Goal: Task Accomplishment & Management: Manage account settings

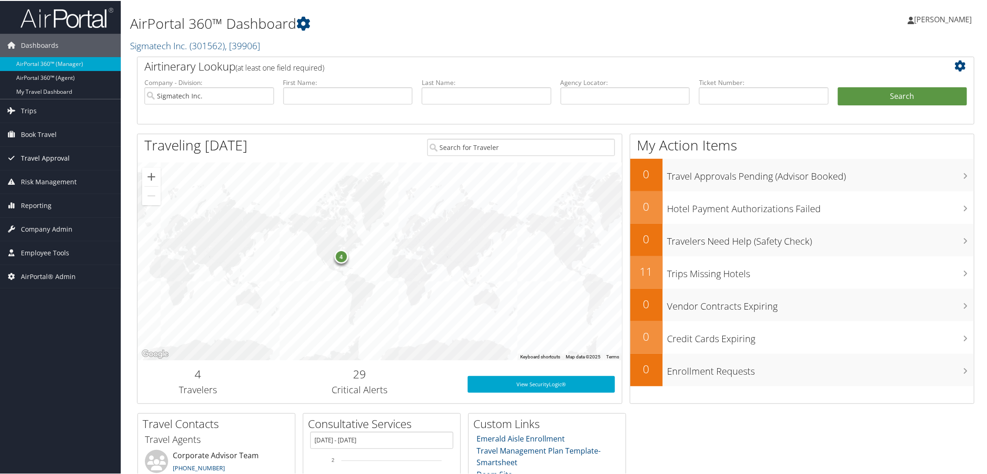
click at [45, 151] on span "Travel Approval" at bounding box center [45, 157] width 49 height 23
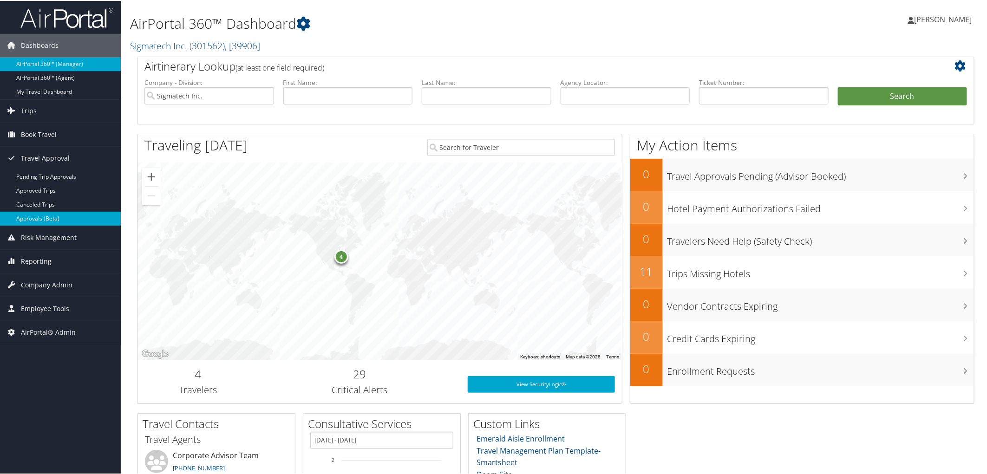
click at [42, 212] on link "Approvals (Beta)" at bounding box center [60, 218] width 121 height 14
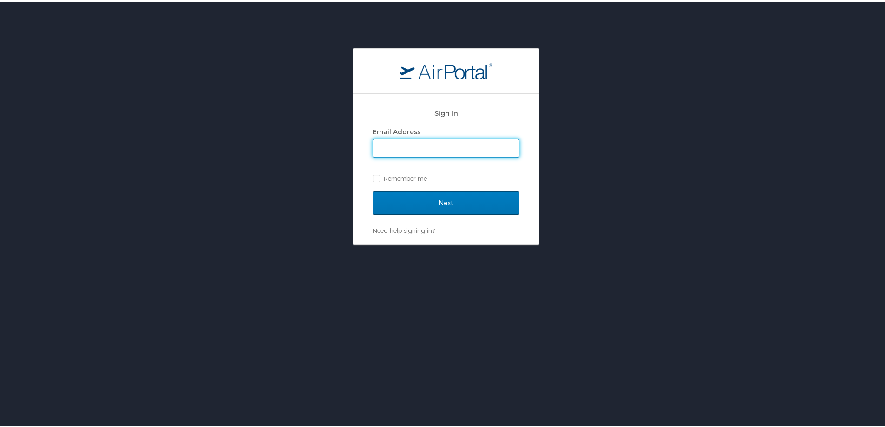
type input "heidi.munson@cbtravel.com"
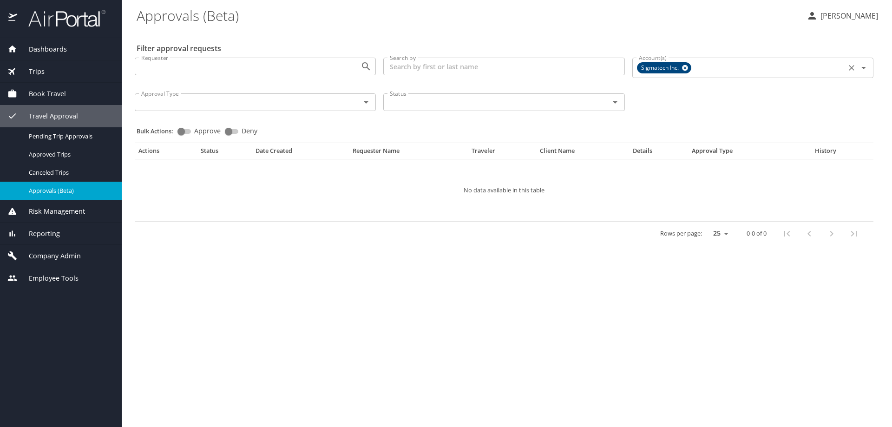
click at [685, 66] on icon at bounding box center [685, 68] width 6 height 6
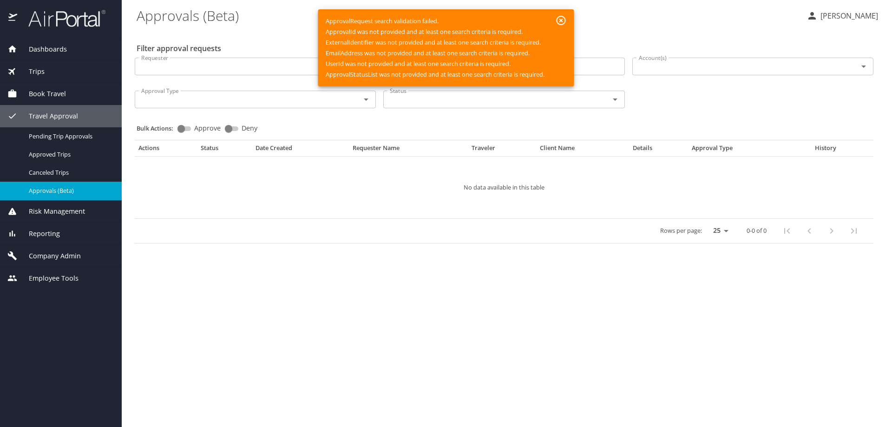
click at [644, 74] on div "Account(s)" at bounding box center [752, 67] width 241 height 18
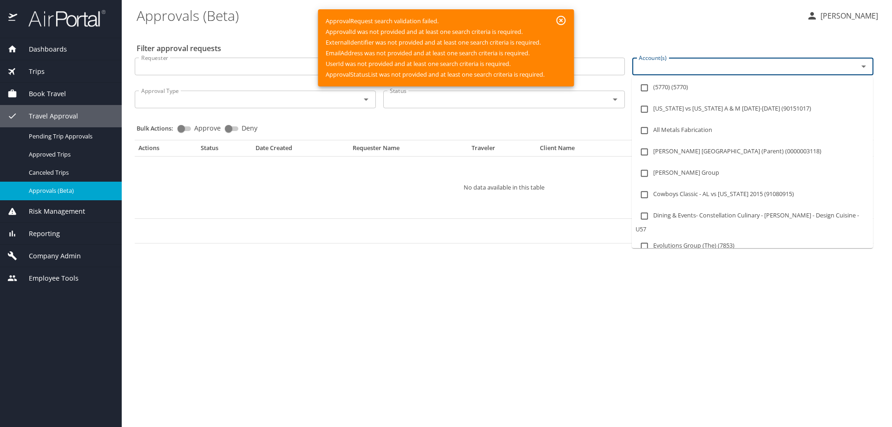
click at [671, 71] on input "Account(s)" at bounding box center [739, 66] width 208 height 12
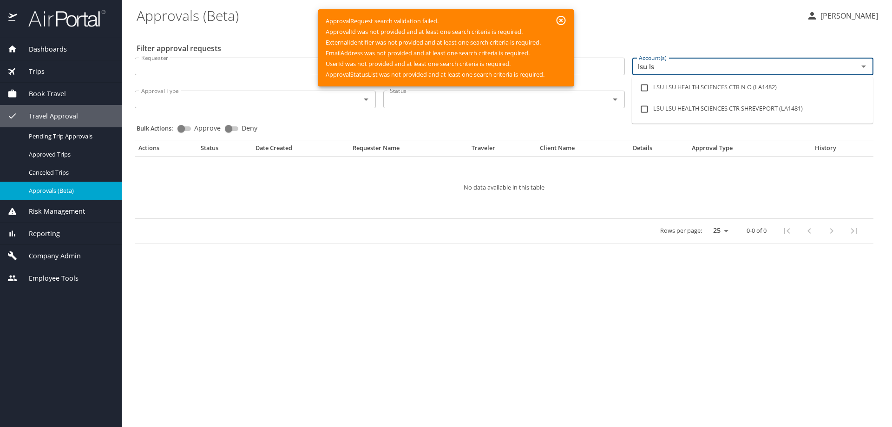
type input "lsu lsu"
click at [690, 109] on li "LSU LSU HEALTH SCIENCES CTR SHREVEPORT (LA1481)" at bounding box center [752, 108] width 241 height 21
checkbox input "true"
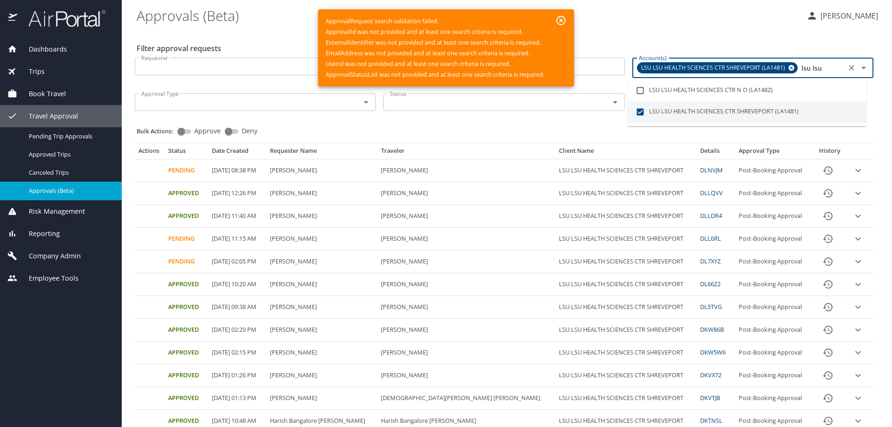
type input "lsu lsu"
click at [562, 22] on icon "button" at bounding box center [561, 20] width 11 height 11
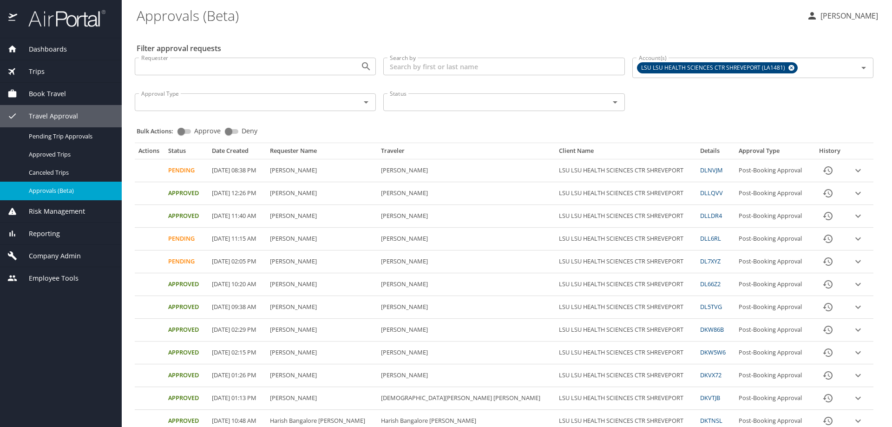
click at [852, 263] on icon "expand row" at bounding box center [857, 261] width 11 height 11
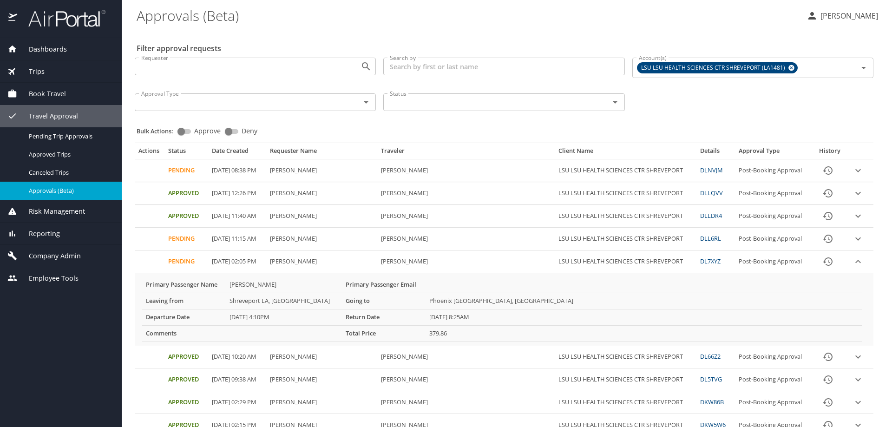
click at [823, 260] on icon "History" at bounding box center [827, 261] width 9 height 8
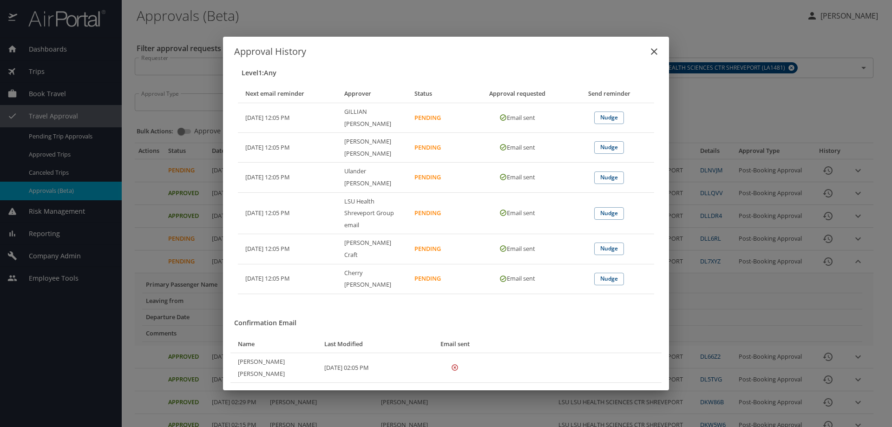
click at [652, 57] on icon "close" at bounding box center [653, 51] width 11 height 11
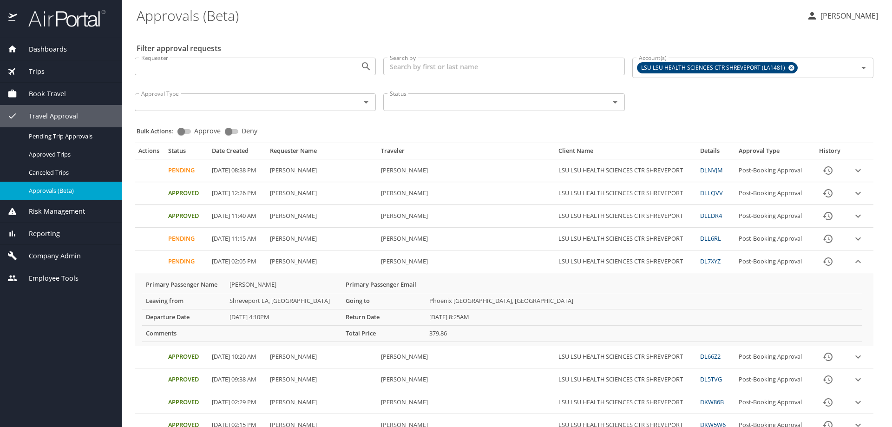
click at [852, 260] on icon "expand row" at bounding box center [857, 261] width 11 height 11
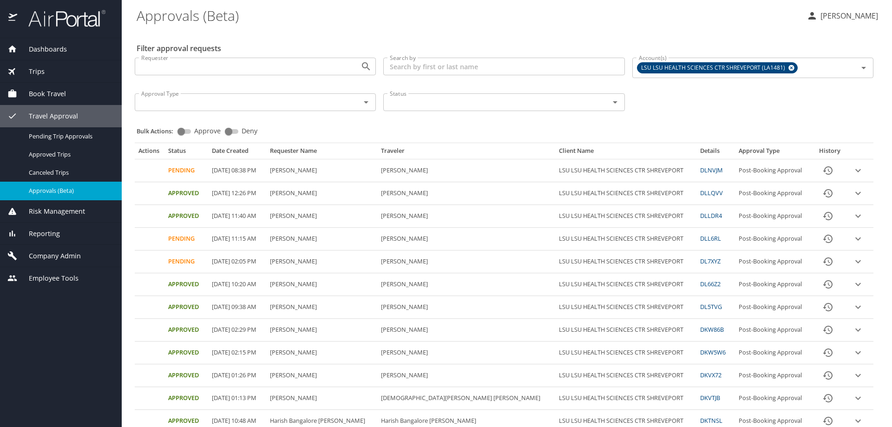
click at [57, 257] on span "Company Admin" at bounding box center [49, 256] width 64 height 10
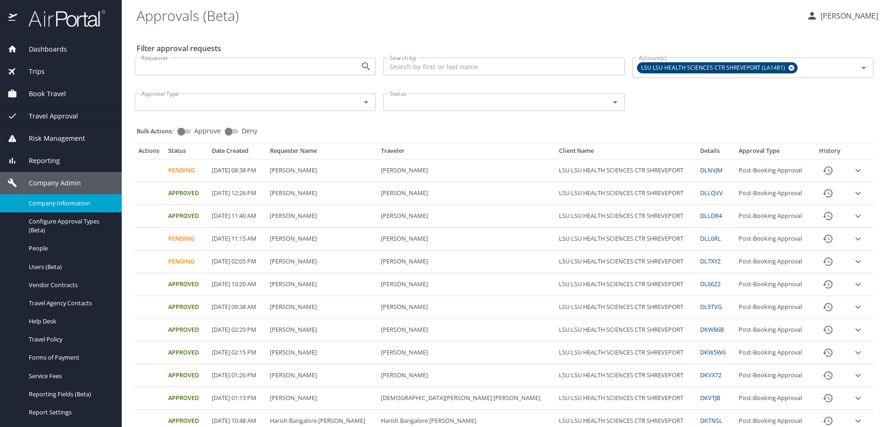
click at [59, 206] on span "Company Information" at bounding box center [70, 203] width 82 height 9
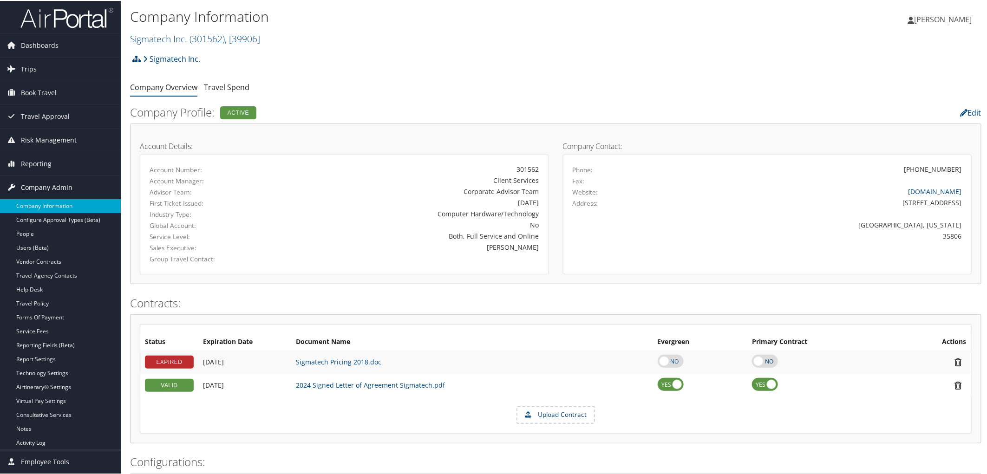
click at [56, 191] on span "Company Admin" at bounding box center [47, 186] width 52 height 23
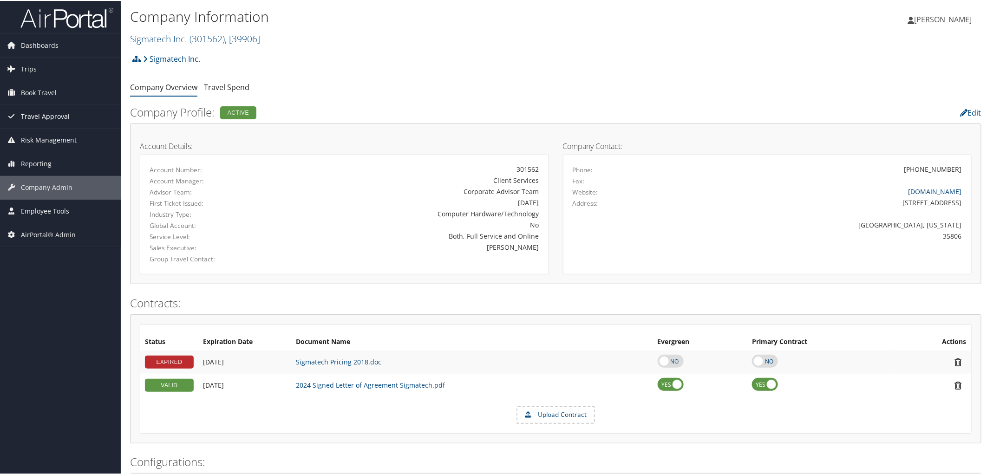
click at [33, 115] on span "Travel Approval" at bounding box center [45, 115] width 49 height 23
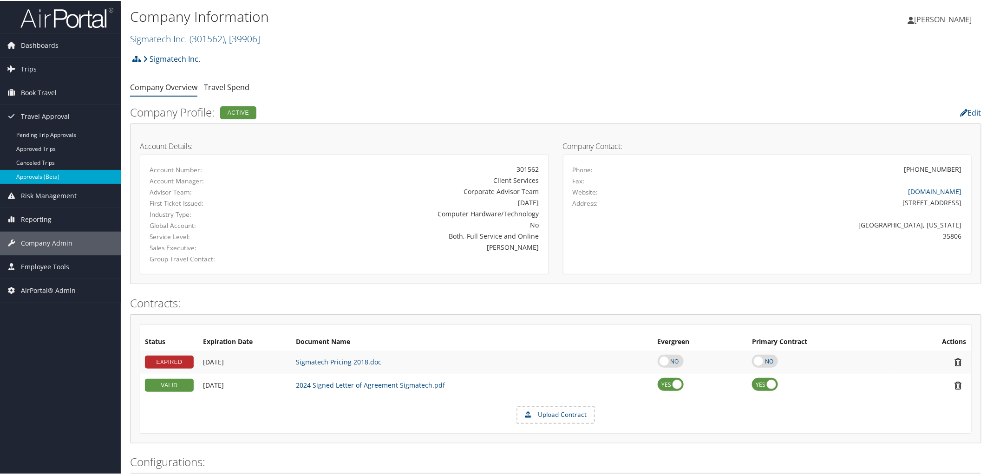
click at [52, 177] on link "Approvals (Beta)" at bounding box center [60, 176] width 121 height 14
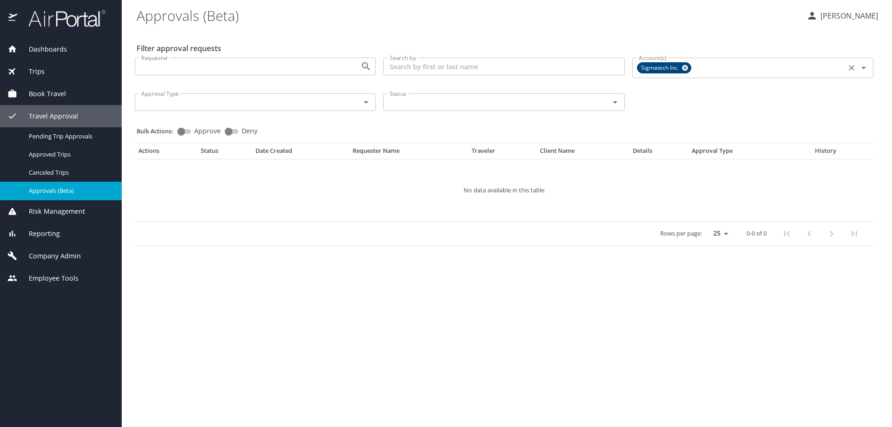
click at [686, 65] on icon at bounding box center [685, 68] width 6 height 6
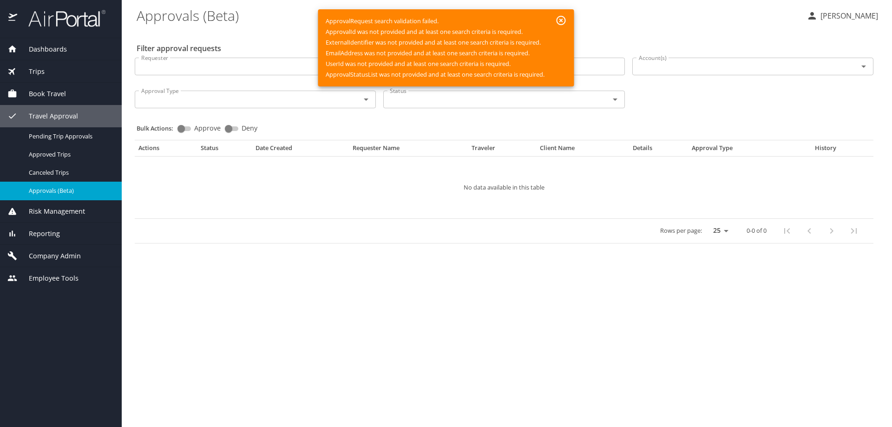
click at [559, 21] on icon "button" at bounding box center [561, 20] width 11 height 11
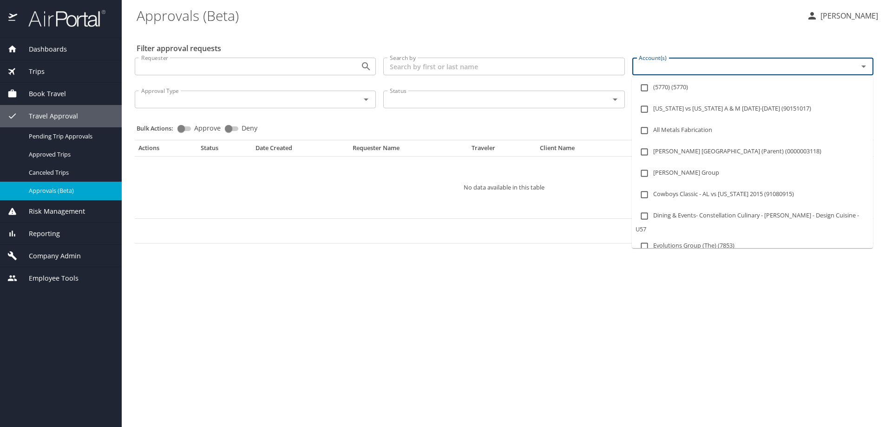
click at [661, 65] on input "Account(s)" at bounding box center [739, 66] width 208 height 12
type input "lsu l"
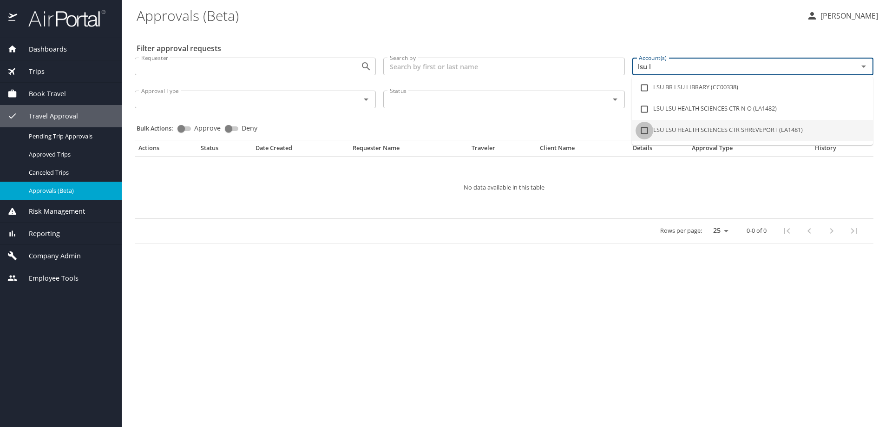
click at [644, 130] on input "checkbox" at bounding box center [644, 131] width 18 height 18
checkbox input "true"
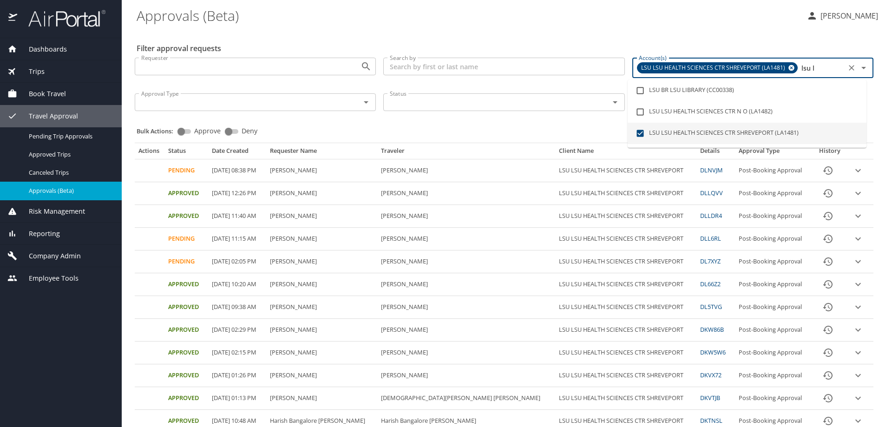
type input "lsu l"
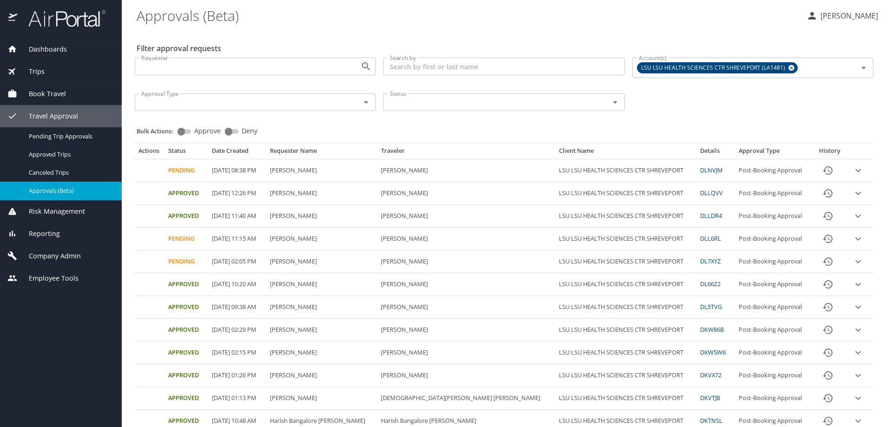
click at [674, 38] on div "Filter approval requests Requester Requester Search by Search by Account(s) LSU…" at bounding box center [507, 393] width 740 height 727
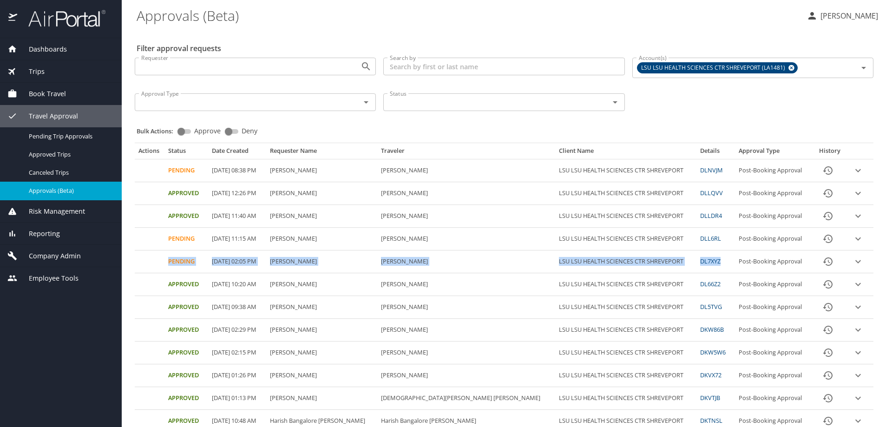
drag, startPoint x: 154, startPoint y: 260, endPoint x: 706, endPoint y: 257, distance: 552.3
click at [706, 257] on tr "Pending 09/30/2025, 02:05 PM Michael Tran Michael Lee Tran LSU LSU HEALTH SCIEN…" at bounding box center [504, 261] width 739 height 23
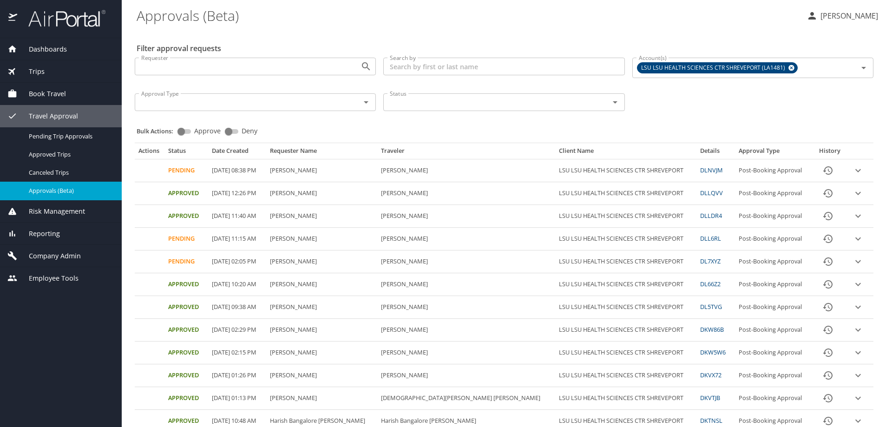
click at [658, 111] on div "Requester Requester Search by Search by Account(s) LSU LSU HEALTH SCIENCES CTR …" at bounding box center [504, 83] width 746 height 66
click at [822, 262] on icon "History" at bounding box center [827, 261] width 11 height 11
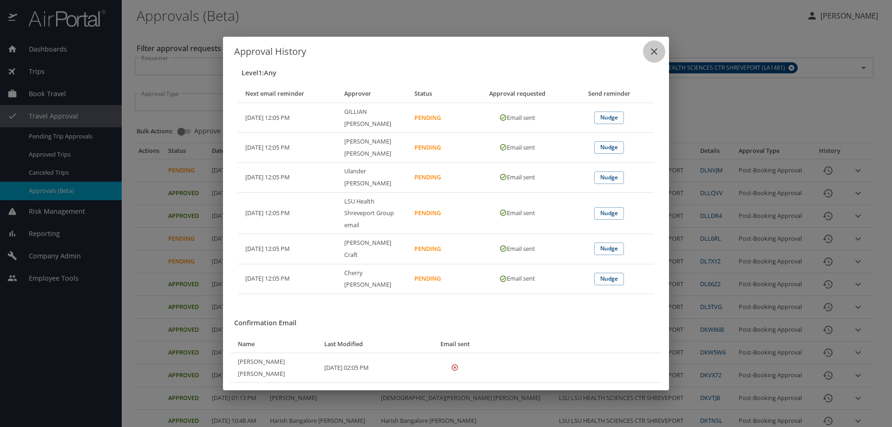
click at [652, 57] on icon "close" at bounding box center [653, 51] width 11 height 11
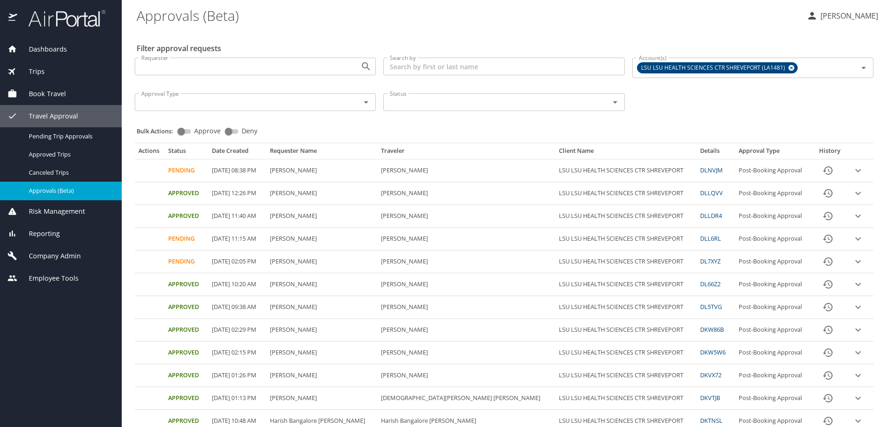
click at [63, 116] on span "Travel Approval" at bounding box center [47, 116] width 61 height 10
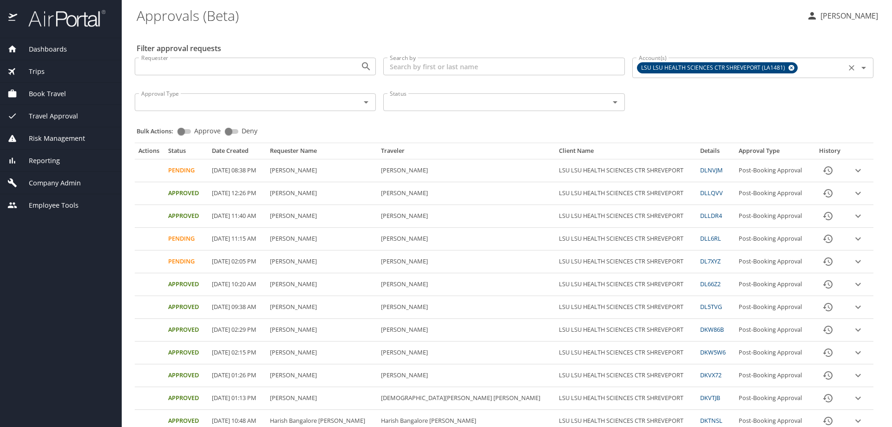
click at [788, 68] on icon at bounding box center [791, 68] width 7 height 10
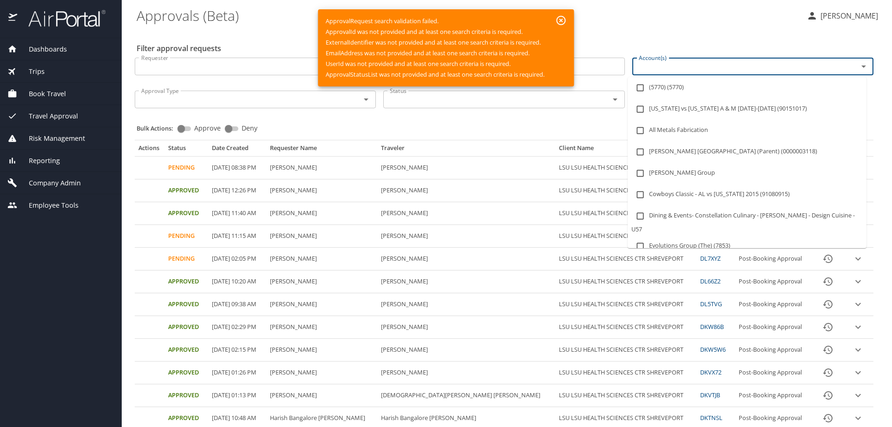
click at [703, 69] on input "Account(s)" at bounding box center [739, 66] width 208 height 12
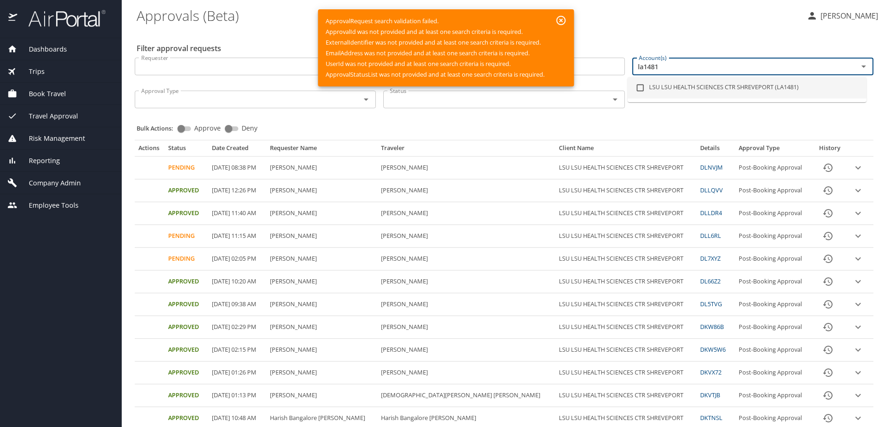
type input "la1481"
click at [562, 20] on icon "button" at bounding box center [560, 20] width 9 height 9
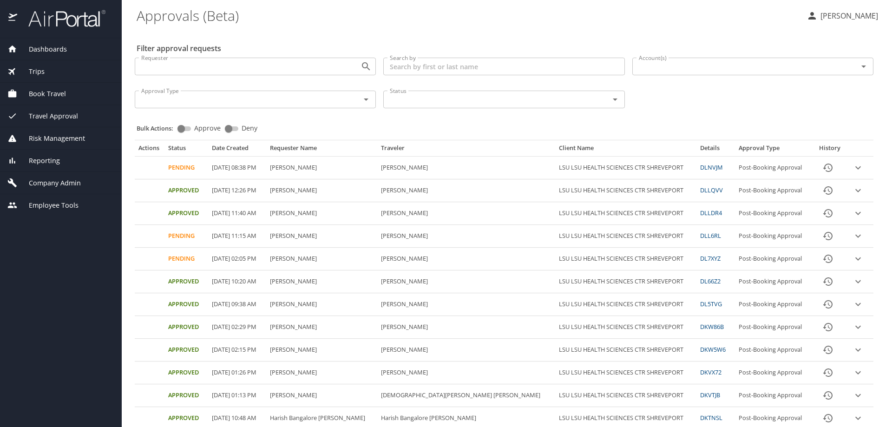
click at [72, 183] on span "Company Admin" at bounding box center [49, 183] width 64 height 10
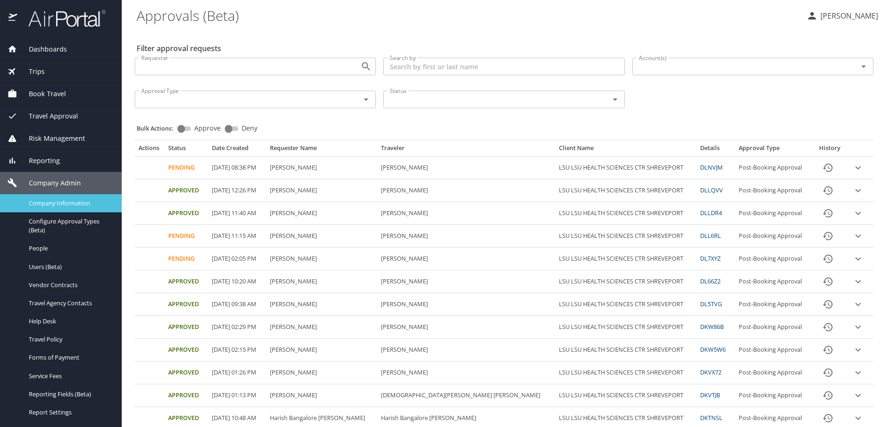
click at [61, 204] on span "Company Information" at bounding box center [70, 203] width 82 height 9
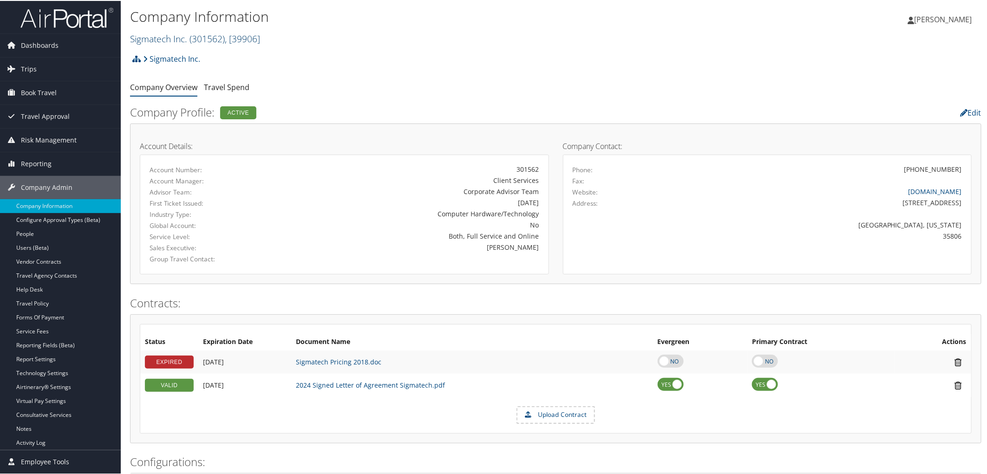
click at [155, 35] on link "Sigmatech Inc. ( 301562 ) , [ 39906 ]" at bounding box center [195, 38] width 130 height 13
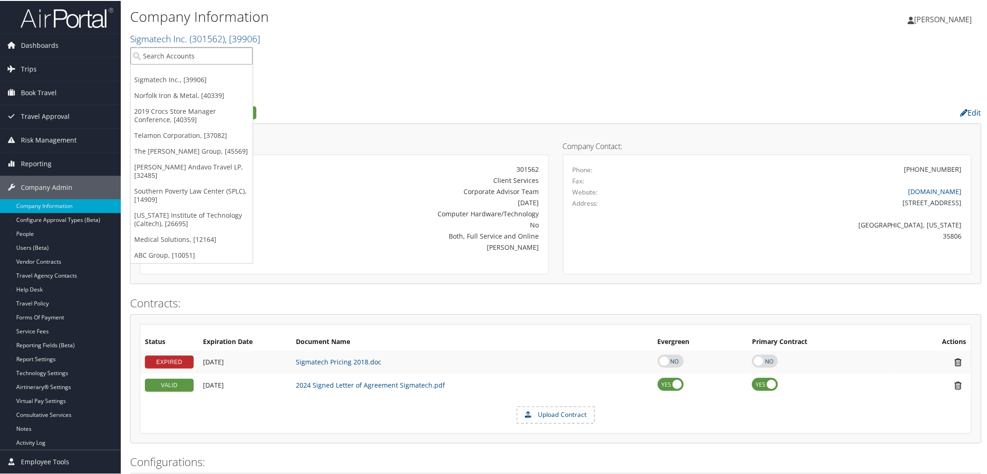
click at [157, 54] on input "search" at bounding box center [192, 54] width 122 height 17
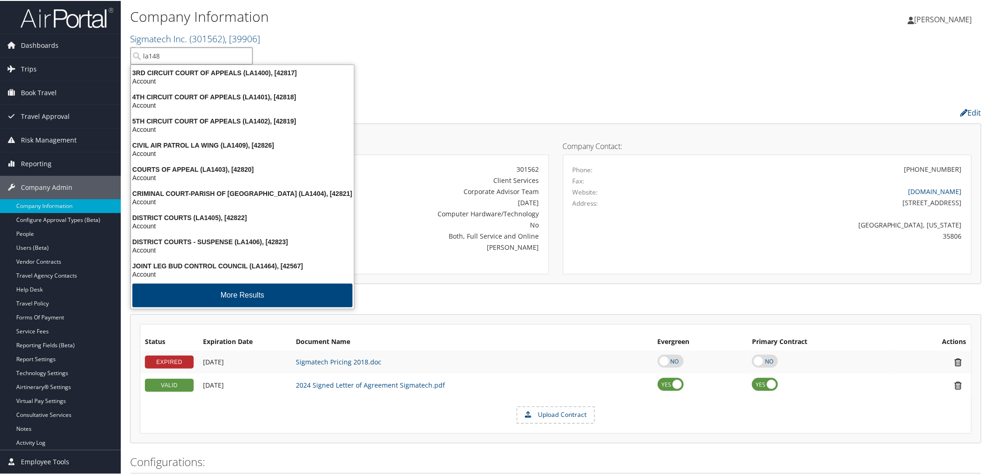
type input "la1481"
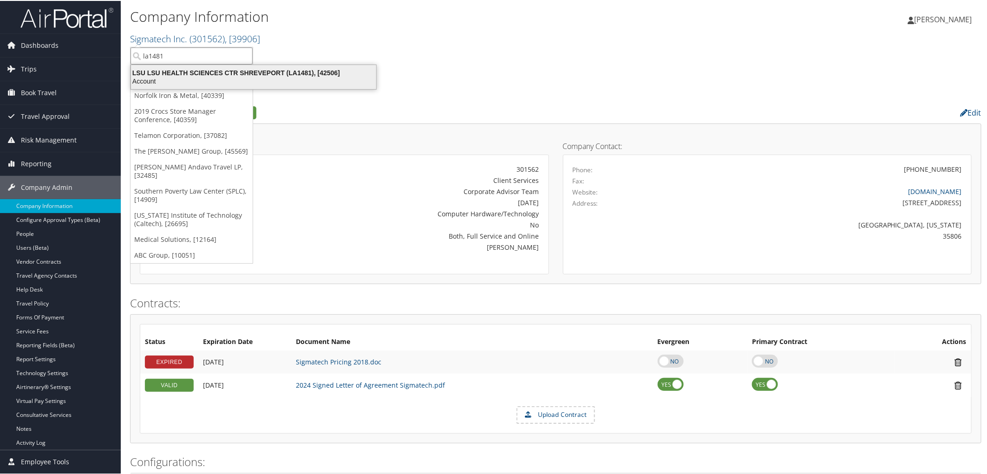
click at [157, 73] on div "LSU LSU HEALTH SCIENCES CTR SHREVEPORT (LA1481), [42506]" at bounding box center [253, 72] width 256 height 8
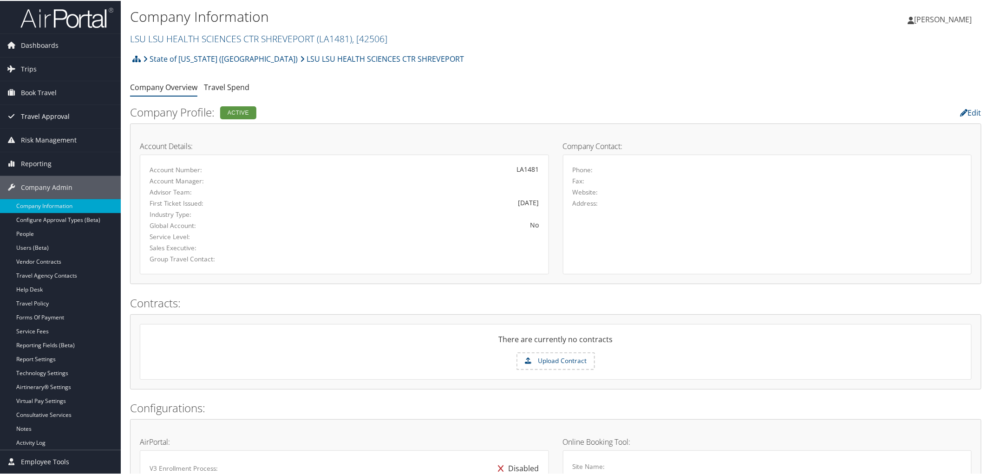
click at [29, 109] on span "Travel Approval" at bounding box center [45, 115] width 49 height 23
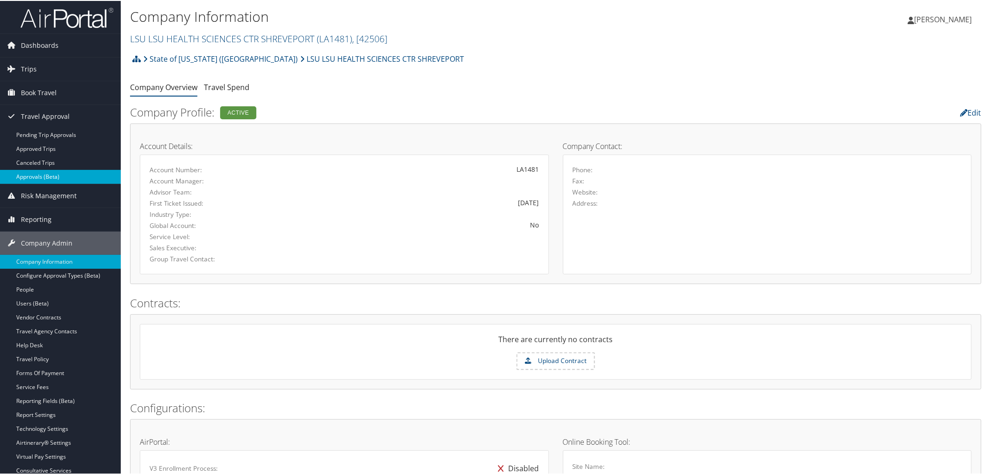
click at [38, 177] on link "Approvals (Beta)" at bounding box center [60, 176] width 121 height 14
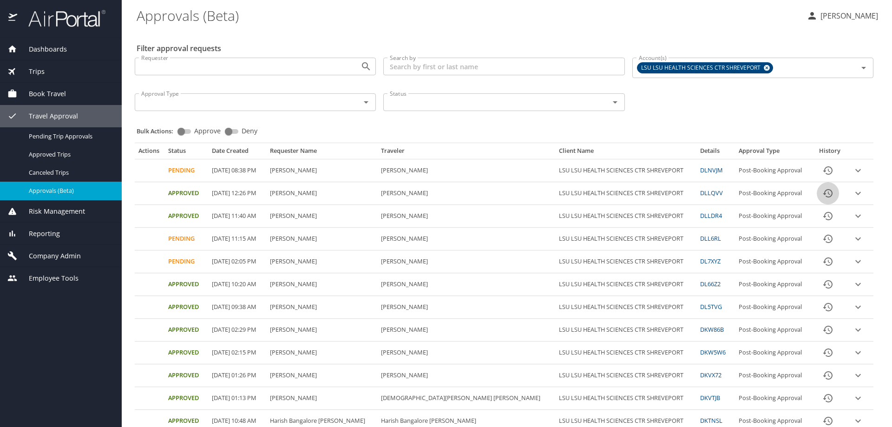
click at [823, 192] on icon "History" at bounding box center [827, 193] width 9 height 8
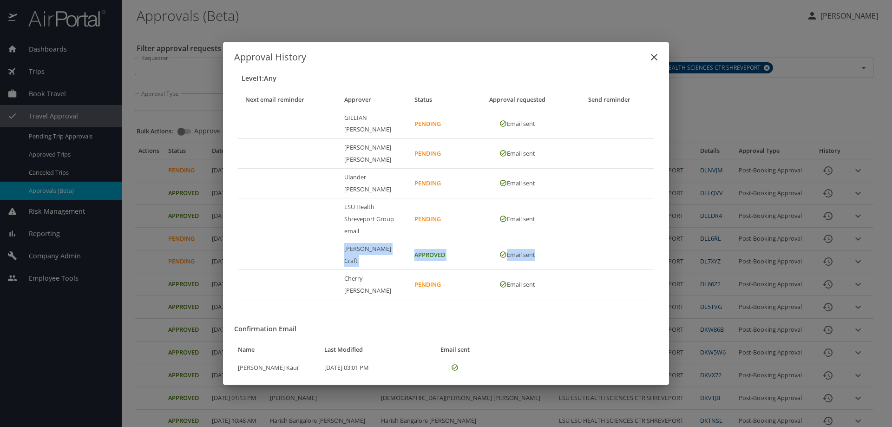
drag, startPoint x: 335, startPoint y: 251, endPoint x: 579, endPoint y: 253, distance: 243.4
click at [579, 253] on tr "[PERSON_NAME] Approved Email sent" at bounding box center [446, 255] width 416 height 30
click at [293, 281] on div "Level 1 : Any Next email reminder Approver Status Approval requested Send remin…" at bounding box center [445, 182] width 431 height 250
drag, startPoint x: 354, startPoint y: 249, endPoint x: 552, endPoint y: 247, distance: 197.9
click at [552, 247] on tr "Lisa Craft Approved Email sent" at bounding box center [446, 255] width 416 height 30
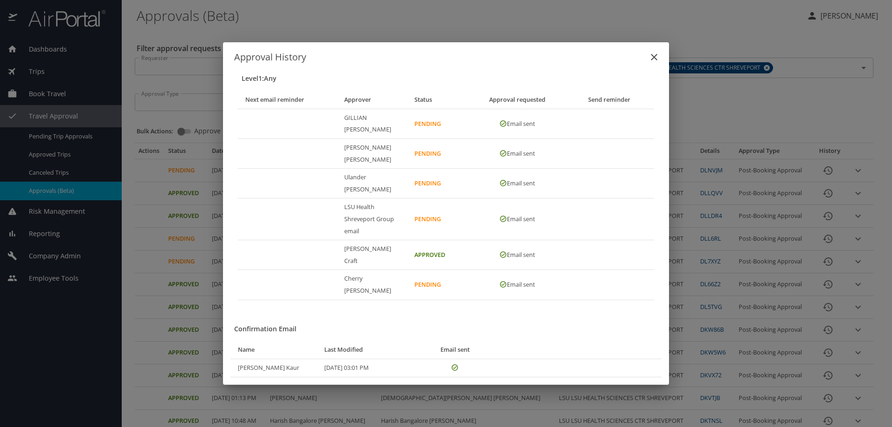
drag, startPoint x: 363, startPoint y: 323, endPoint x: 365, endPoint y: 329, distance: 6.2
click at [363, 341] on th "Last Modified" at bounding box center [371, 350] width 108 height 18
click at [652, 60] on icon "close" at bounding box center [654, 57] width 7 height 7
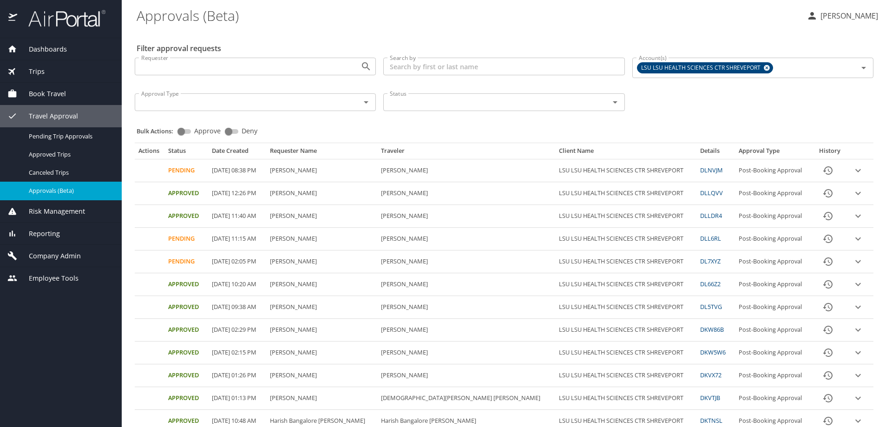
click at [700, 260] on link "DL7XYZ" at bounding box center [710, 261] width 20 height 8
click at [700, 215] on link "DLLDR4" at bounding box center [711, 215] width 22 height 8
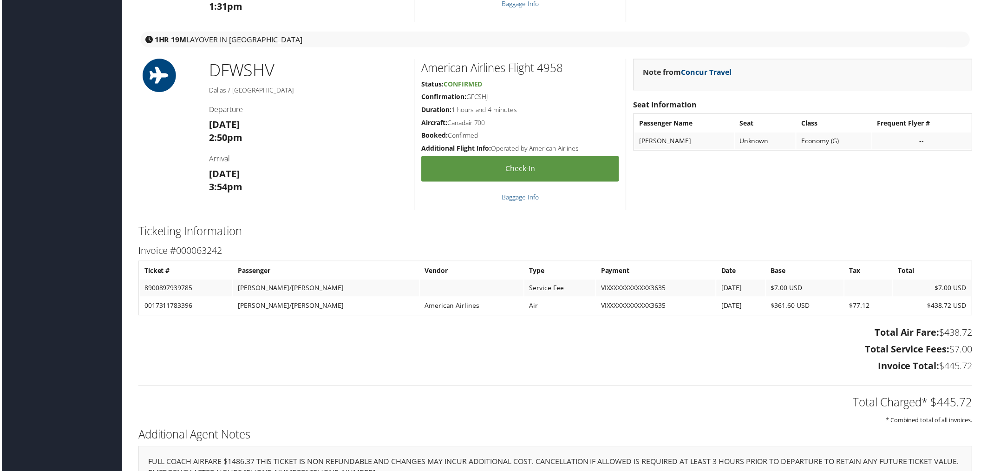
scroll to position [1050, 0]
